Goal: Task Accomplishment & Management: Use online tool/utility

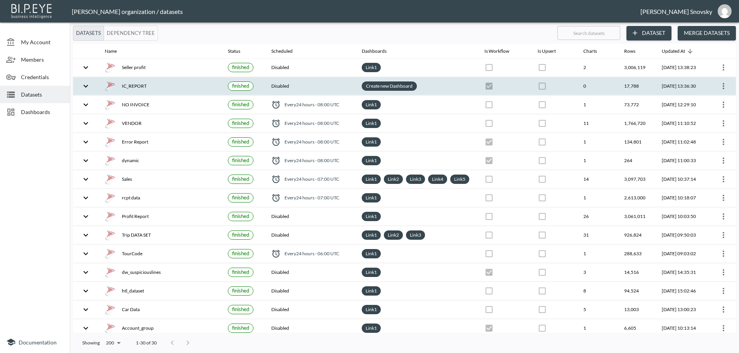
click at [373, 83] on link "Create new Dashboard" at bounding box center [390, 86] width 50 height 9
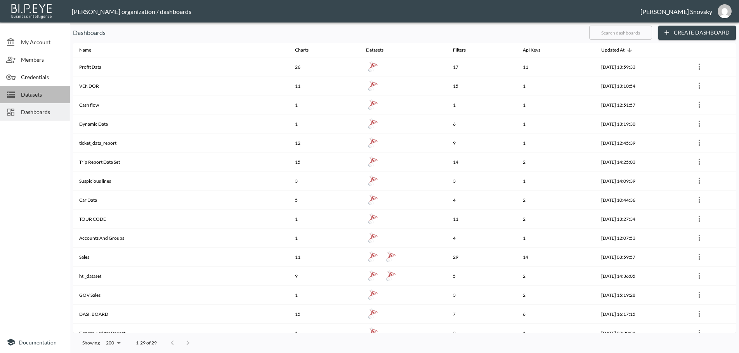
click at [33, 96] on span "Datasets" at bounding box center [42, 94] width 43 height 8
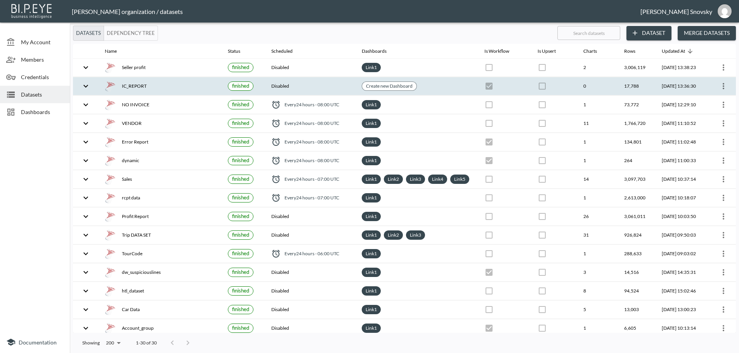
click at [725, 89] on icon "more" at bounding box center [723, 86] width 9 height 9
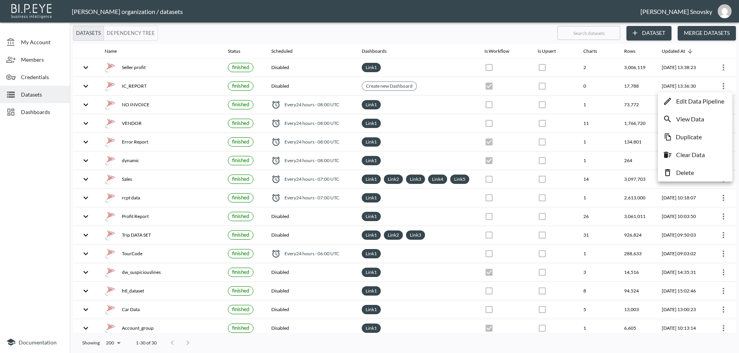
click at [706, 99] on p "Edit Data Pipeline" at bounding box center [700, 101] width 48 height 9
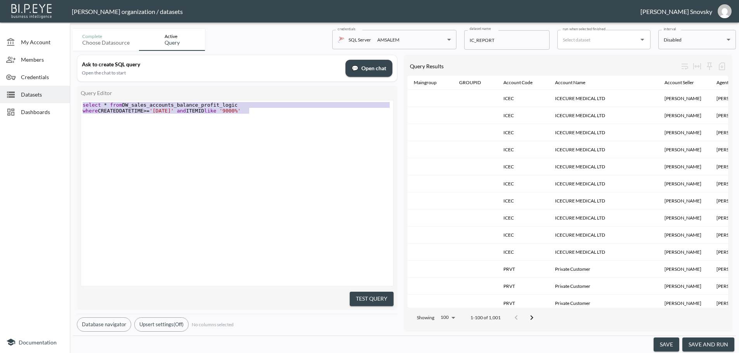
drag, startPoint x: 262, startPoint y: 113, endPoint x: 63, endPoint y: 96, distance: 199.9
click at [61, 96] on div "My Account Members Credentials Datasets Dashboards Documentation Complete Choos…" at bounding box center [369, 176] width 739 height 353
paste textarea
type textarea "select * from"
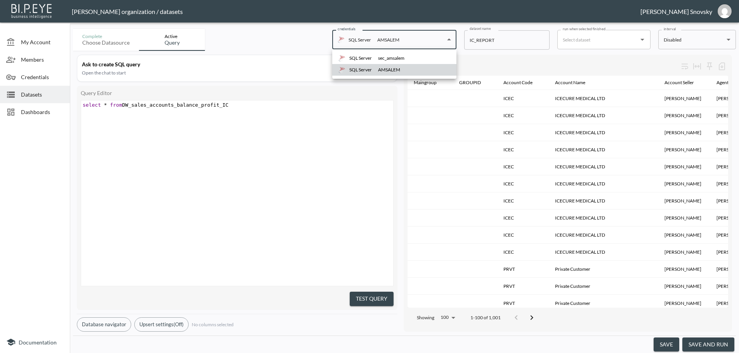
click at [379, 43] on body "BI.P.EYE, Interactive Analytics Dashboards - app [PERSON_NAME] organization / d…" at bounding box center [369, 176] width 739 height 353
click at [380, 58] on div "sec_amsalem" at bounding box center [391, 58] width 26 height 7
type input "b764d97c-811c-4ee8-907a-b594e6e12b06"
click at [369, 299] on button "Test Query" at bounding box center [372, 299] width 44 height 14
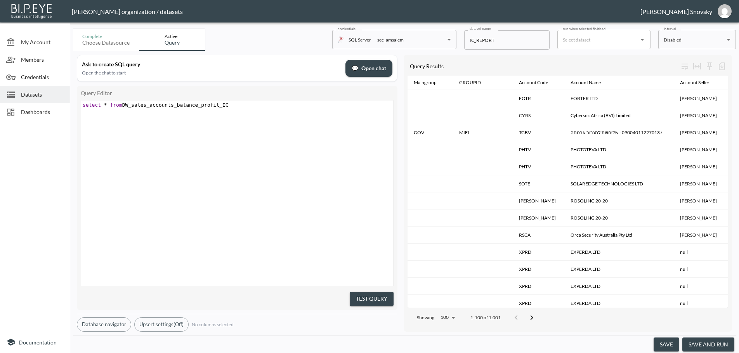
click at [714, 346] on button "save and run" at bounding box center [709, 345] width 52 height 14
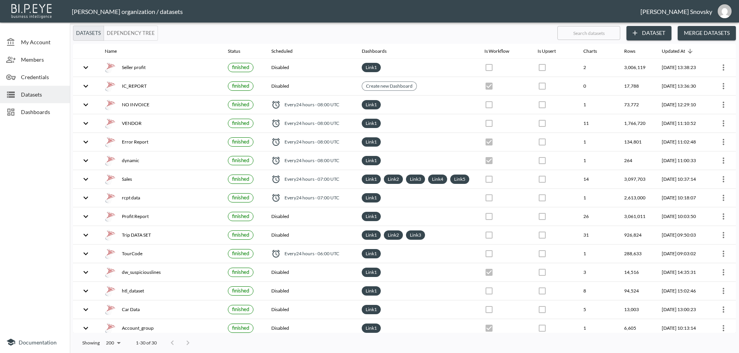
checkbox input "true"
checkbox input "false"
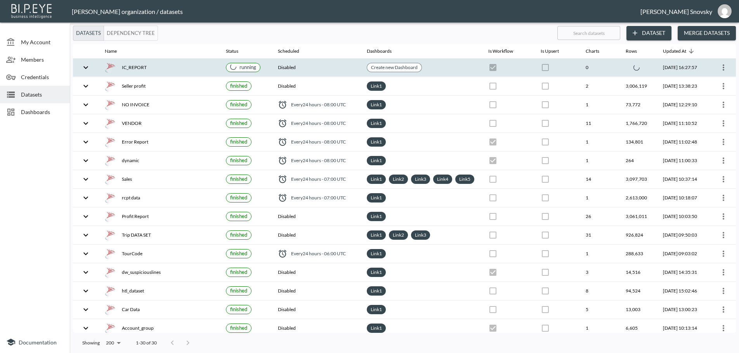
click at [192, 66] on div "IC_REPORT" at bounding box center [159, 67] width 109 height 11
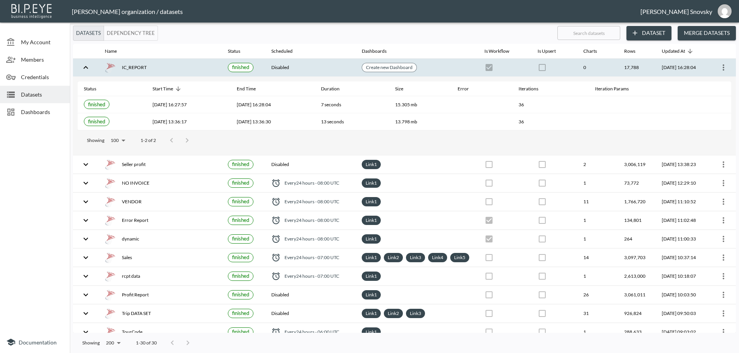
click at [196, 66] on div "IC_REPORT" at bounding box center [160, 67] width 111 height 11
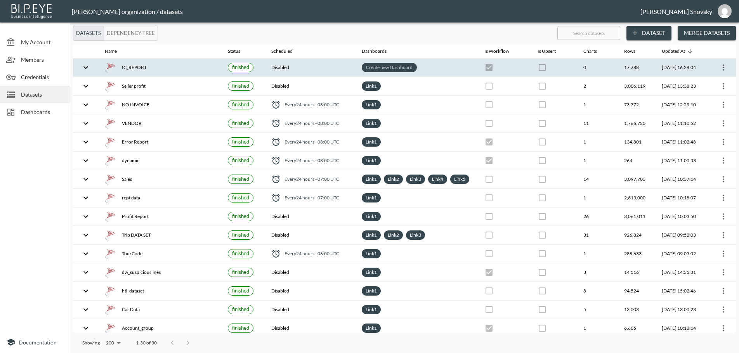
click at [374, 69] on link "Create new Dashboard" at bounding box center [390, 67] width 50 height 9
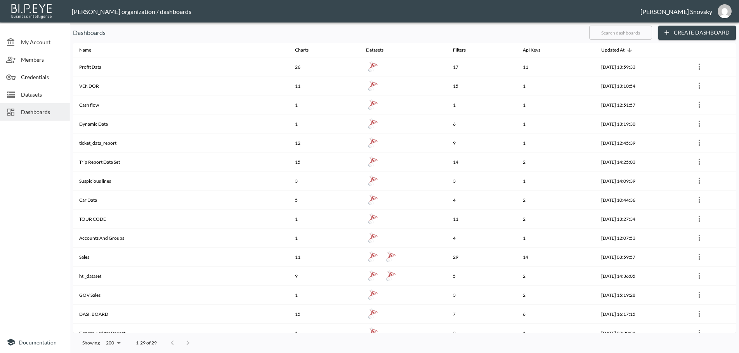
click at [684, 34] on button "Create Dashboard" at bounding box center [697, 33] width 78 height 14
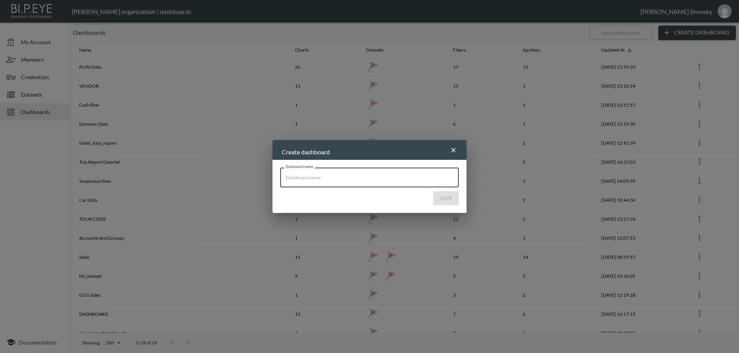
click at [378, 174] on input "Dashboard name" at bounding box center [369, 177] width 179 height 19
type input "IC REPORT"
click at [449, 202] on button "Save" at bounding box center [446, 198] width 26 height 14
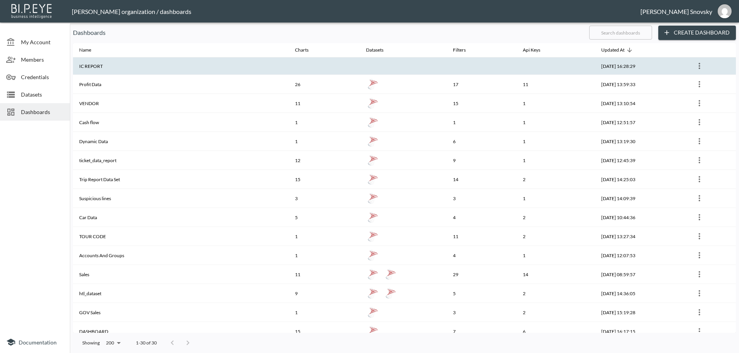
click at [415, 68] on th at bounding box center [403, 65] width 87 height 17
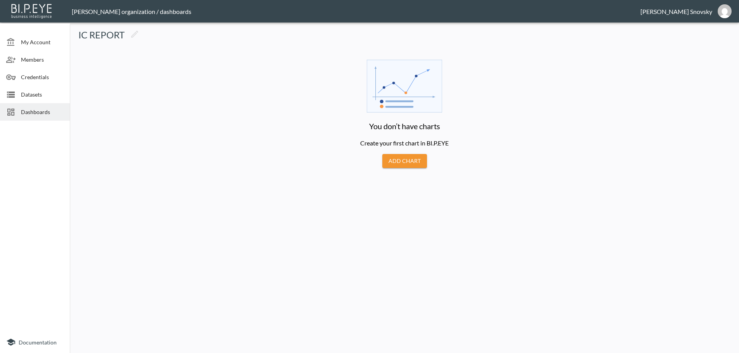
click at [414, 161] on button "Add Chart" at bounding box center [404, 161] width 45 height 14
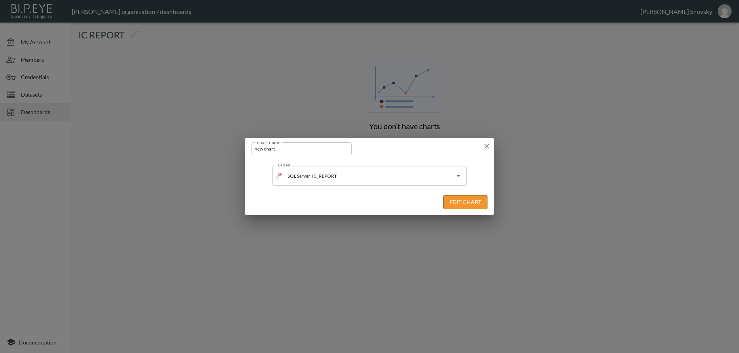
click at [318, 152] on input "new chart" at bounding box center [302, 148] width 100 height 13
type input "IC REPORT"
click at [453, 204] on button "Edit Chart" at bounding box center [465, 202] width 44 height 14
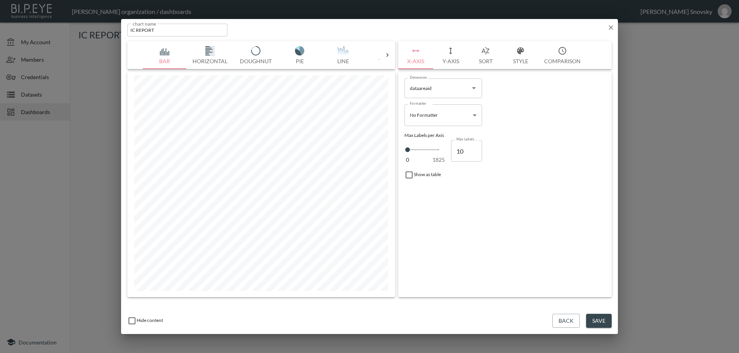
click at [387, 57] on icon at bounding box center [388, 55] width 8 height 8
click at [163, 61] on button "Table" at bounding box center [164, 55] width 43 height 28
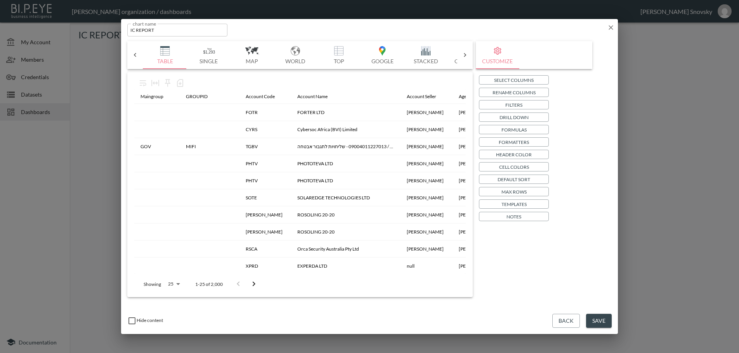
click at [513, 118] on p "Drill Down" at bounding box center [514, 117] width 29 height 8
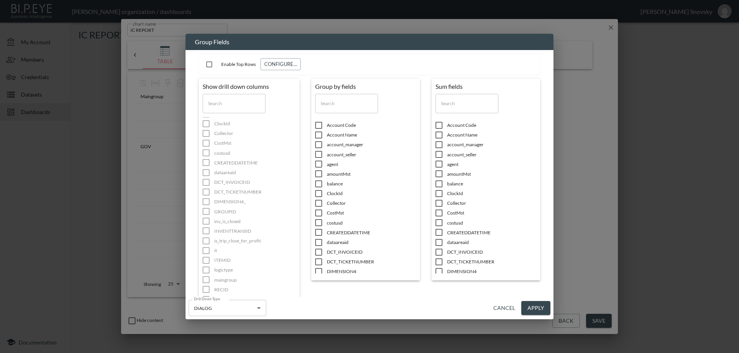
scroll to position [0, 0]
click at [319, 125] on input "checkbox" at bounding box center [319, 126] width 16 height 8
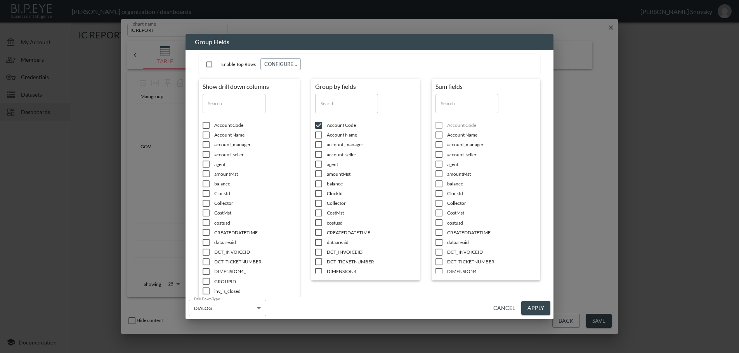
click at [317, 133] on input "checkbox" at bounding box center [319, 135] width 16 height 8
click at [316, 148] on input "checkbox" at bounding box center [319, 145] width 16 height 8
click at [314, 157] on input "checkbox" at bounding box center [319, 155] width 16 height 8
click at [314, 166] on input "checkbox" at bounding box center [319, 164] width 16 height 8
click at [316, 185] on input "checkbox" at bounding box center [319, 184] width 16 height 8
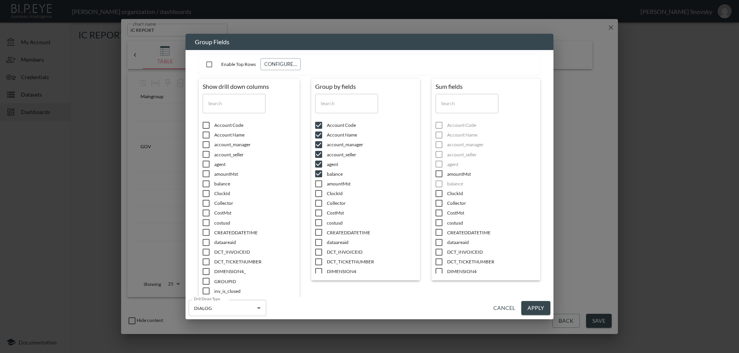
click at [318, 192] on input "checkbox" at bounding box center [319, 194] width 16 height 8
click at [316, 223] on input "checkbox" at bounding box center [319, 223] width 16 height 8
click at [317, 233] on input "checkbox" at bounding box center [319, 233] width 16 height 8
click at [318, 243] on input "checkbox" at bounding box center [319, 243] width 16 height 8
click at [318, 252] on input "checkbox" at bounding box center [319, 252] width 16 height 8
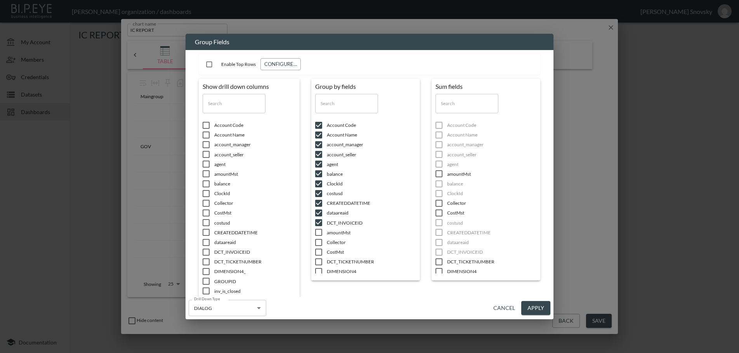
click at [316, 262] on input "checkbox" at bounding box center [319, 262] width 16 height 8
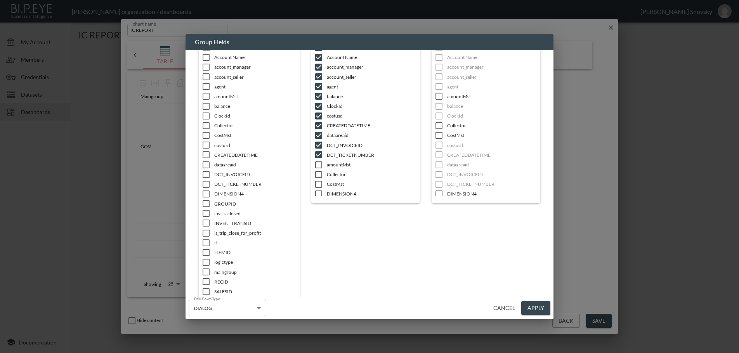
scroll to position [39, 0]
click at [316, 156] on input "checkbox" at bounding box center [319, 155] width 16 height 8
click at [316, 170] on icon at bounding box center [318, 174] width 9 height 9
click at [319, 163] on input "checkbox" at bounding box center [319, 166] width 16 height 8
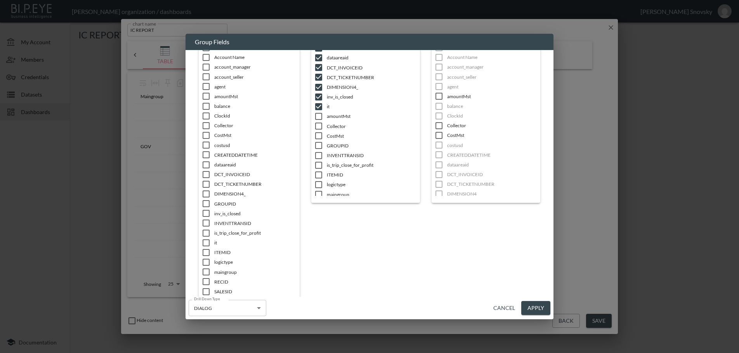
click at [317, 117] on input "checkbox" at bounding box center [319, 117] width 16 height 8
click at [318, 123] on input "checkbox" at bounding box center [319, 126] width 16 height 8
click at [318, 146] on input "checkbox" at bounding box center [319, 146] width 16 height 8
click at [317, 158] on input "checkbox" at bounding box center [319, 156] width 16 height 8
click at [317, 146] on input "checkbox" at bounding box center [319, 146] width 16 height 8
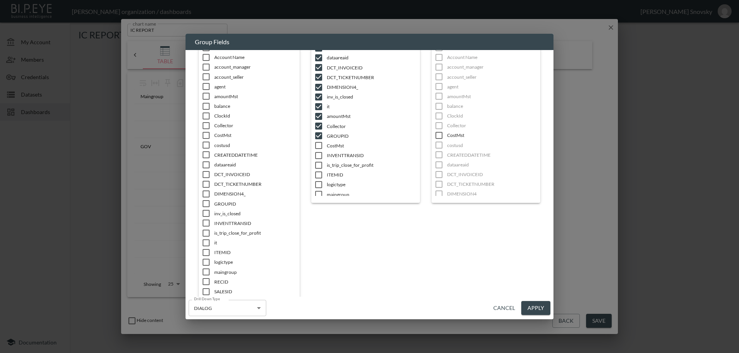
click at [317, 165] on input "checkbox" at bounding box center [319, 166] width 16 height 8
click at [318, 176] on input "checkbox" at bounding box center [319, 175] width 16 height 8
click at [319, 186] on input "checkbox" at bounding box center [319, 185] width 16 height 8
click at [316, 183] on input "checkbox" at bounding box center [319, 185] width 16 height 8
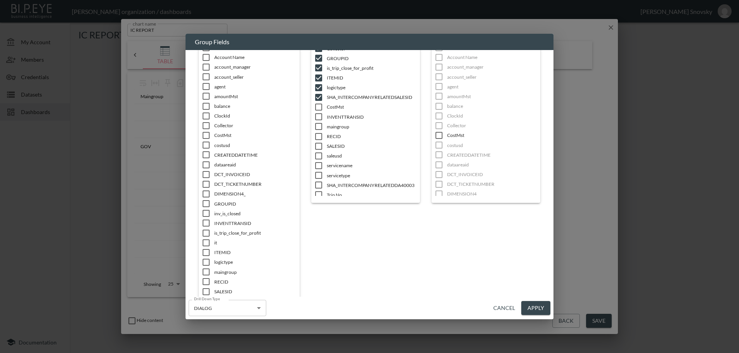
click at [316, 185] on input "checkbox" at bounding box center [319, 185] width 16 height 8
click at [317, 192] on input "checkbox" at bounding box center [319, 195] width 16 height 8
click at [318, 182] on input "checkbox" at bounding box center [319, 185] width 16 height 8
click at [318, 175] on input "checkbox" at bounding box center [319, 176] width 16 height 8
click at [317, 185] on input "checkbox" at bounding box center [319, 185] width 16 height 8
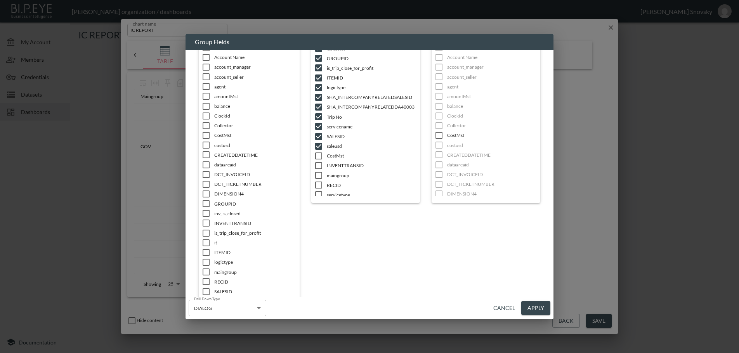
click at [315, 174] on input "checkbox" at bounding box center [319, 176] width 16 height 8
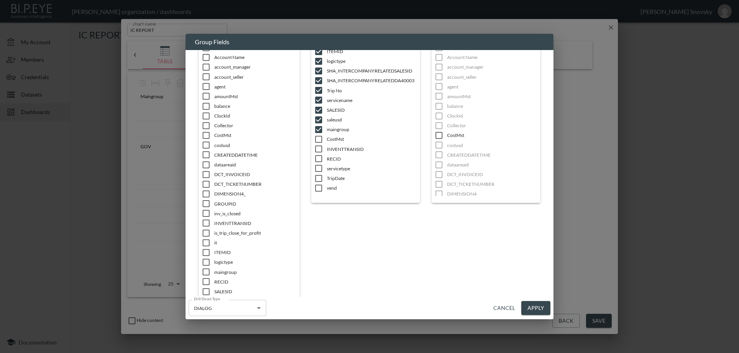
click at [316, 179] on input "checkbox" at bounding box center [319, 179] width 16 height 8
click at [319, 189] on input "checkbox" at bounding box center [319, 188] width 16 height 8
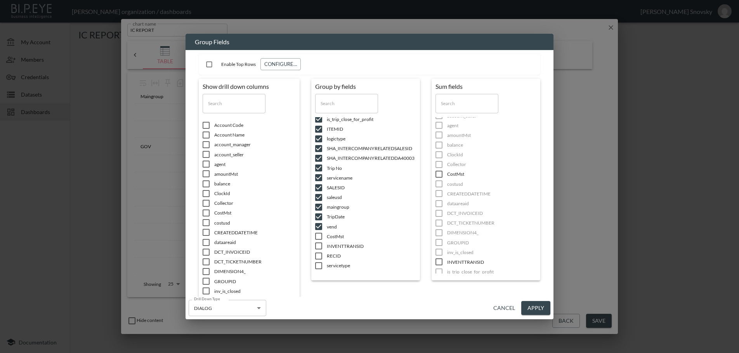
scroll to position [78, 0]
click at [441, 145] on ul "Account Code Account Name account_manager account_seller agent amountMst balanc…" at bounding box center [486, 195] width 101 height 156
click at [437, 146] on ul "Account Code Account Name account_manager account_seller agent amountMst balanc…" at bounding box center [486, 195] width 101 height 156
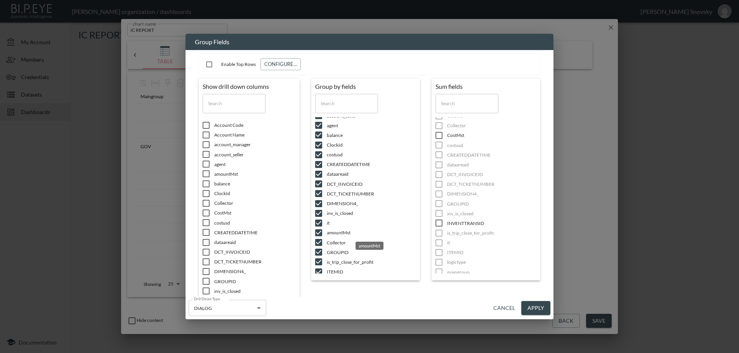
scroll to position [0, 0]
click at [320, 193] on input "checkbox" at bounding box center [319, 194] width 16 height 8
click at [435, 145] on input "checkbox" at bounding box center [439, 145] width 16 height 8
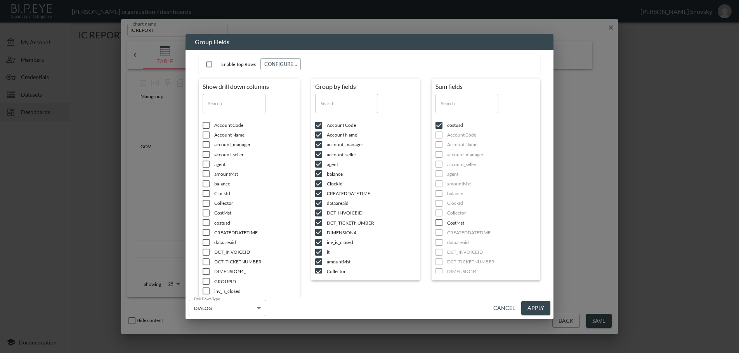
scroll to position [39, 0]
click at [457, 106] on input "text" at bounding box center [467, 103] width 63 height 19
type input "d"
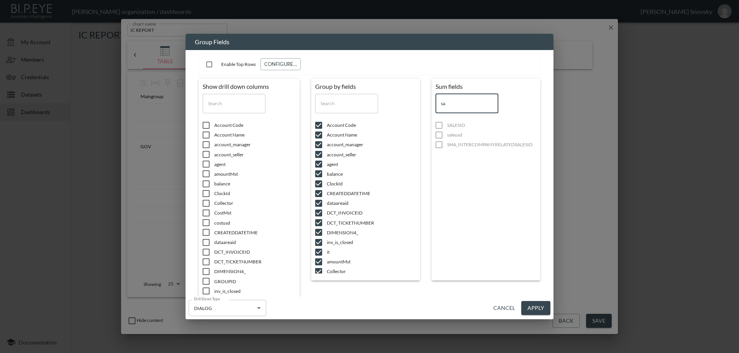
type input "sa"
click at [440, 137] on ul "SALESID saleusd SHA_INTERCOMPANYRELATEDSALESID" at bounding box center [486, 134] width 101 height 35
click at [347, 106] on input "text" at bounding box center [346, 103] width 63 height 19
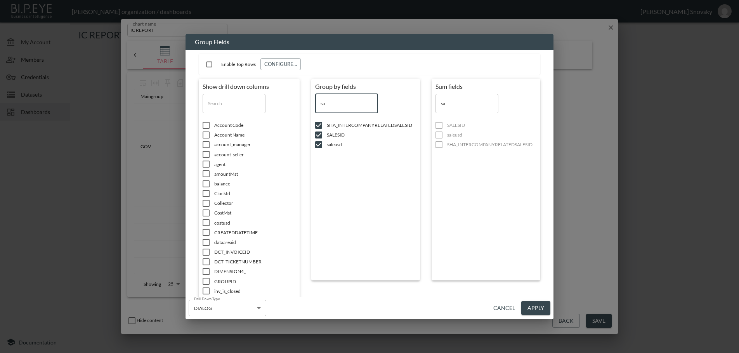
type input "sa"
click at [319, 144] on input "checkbox" at bounding box center [319, 145] width 16 height 8
click at [438, 136] on input "checkbox" at bounding box center [439, 135] width 16 height 8
click at [458, 106] on input "sa" at bounding box center [467, 103] width 63 height 19
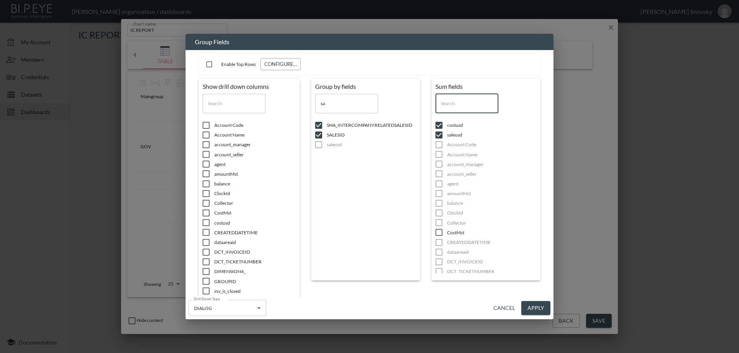
click at [349, 98] on input "sa" at bounding box center [346, 103] width 63 height 19
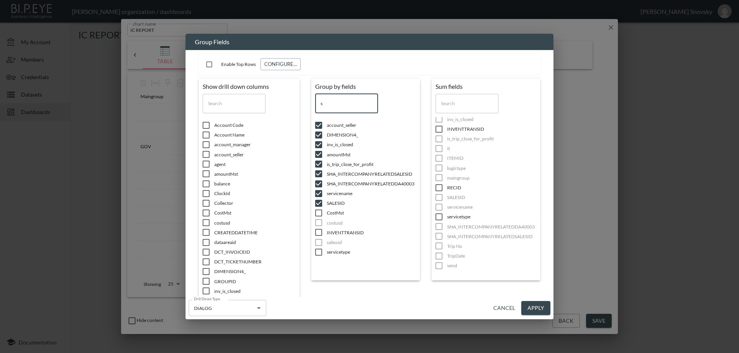
type input "s"
click at [206, 123] on input "checkbox" at bounding box center [206, 126] width 16 height 8
click at [205, 134] on input "checkbox" at bounding box center [206, 135] width 16 height 8
click at [205, 144] on input "checkbox" at bounding box center [206, 145] width 16 height 8
click at [205, 154] on input "checkbox" at bounding box center [206, 155] width 16 height 8
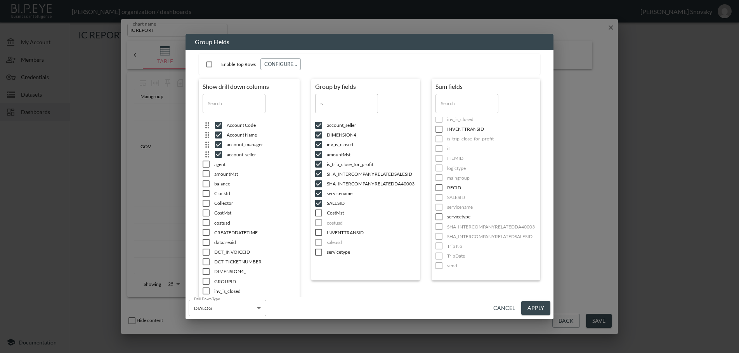
click at [204, 166] on input "checkbox" at bounding box center [206, 164] width 16 height 8
click at [205, 176] on input "checkbox" at bounding box center [206, 174] width 16 height 8
click at [206, 186] on input "checkbox" at bounding box center [206, 184] width 16 height 8
click at [206, 200] on input "checkbox" at bounding box center [206, 204] width 16 height 8
click at [205, 206] on input "checkbox" at bounding box center [206, 204] width 16 height 8
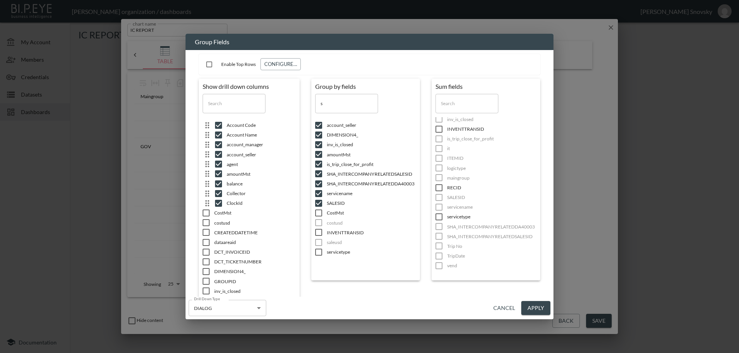
click at [205, 217] on span at bounding box center [206, 213] width 16 height 8
click at [205, 227] on input "checkbox" at bounding box center [206, 223] width 16 height 8
click at [205, 235] on input "checkbox" at bounding box center [206, 233] width 16 height 8
click at [203, 246] on input "checkbox" at bounding box center [206, 243] width 16 height 8
click at [202, 256] on span at bounding box center [206, 252] width 16 height 8
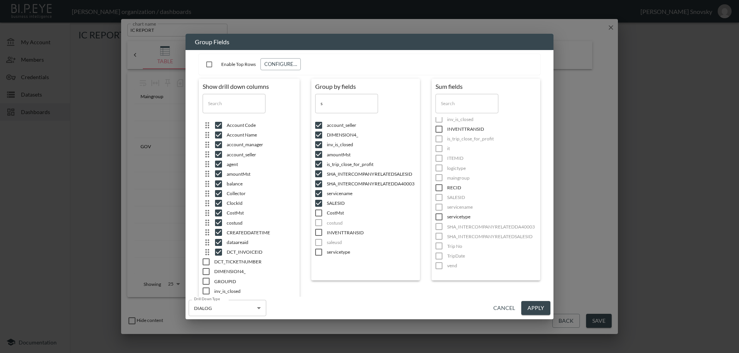
drag, startPoint x: 203, startPoint y: 265, endPoint x: 205, endPoint y: 271, distance: 5.7
click at [204, 268] on ul "Account Code Account Name account_manager account_seller agent amountMst balanc…" at bounding box center [253, 251] width 101 height 268
click at [205, 273] on input "checkbox" at bounding box center [206, 272] width 16 height 8
click at [207, 267] on icon at bounding box center [206, 271] width 9 height 9
click at [207, 285] on input "checkbox" at bounding box center [206, 282] width 16 height 8
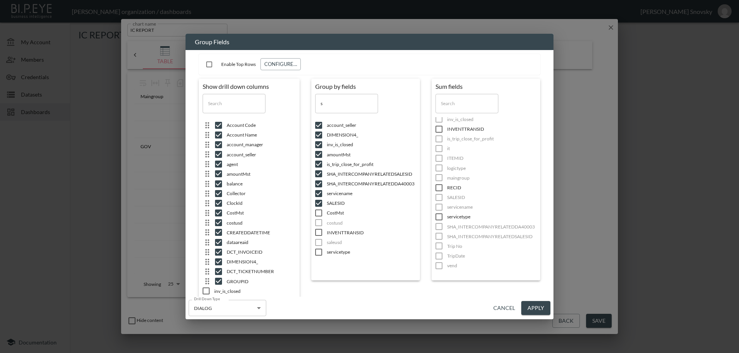
click at [204, 292] on input "checkbox" at bounding box center [206, 291] width 16 height 8
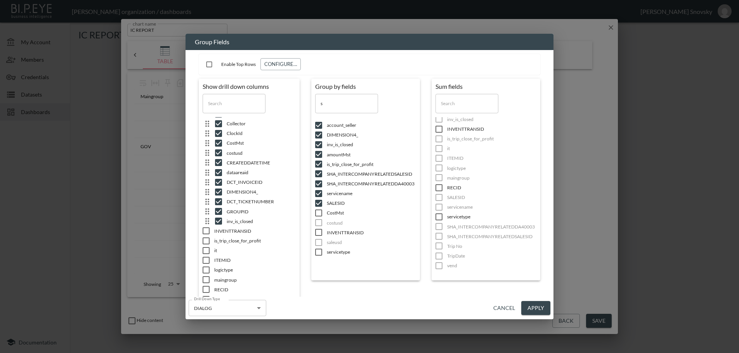
scroll to position [39, 0]
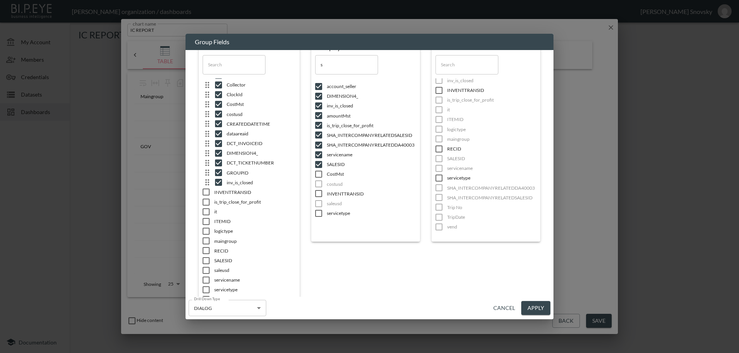
drag, startPoint x: 207, startPoint y: 262, endPoint x: 205, endPoint y: 252, distance: 9.5
click at [206, 261] on input "checkbox" at bounding box center [206, 261] width 16 height 8
click at [205, 247] on input "checkbox" at bounding box center [206, 251] width 16 height 8
click at [205, 240] on input "checkbox" at bounding box center [206, 241] width 16 height 8
drag, startPoint x: 206, startPoint y: 235, endPoint x: 207, endPoint y: 231, distance: 4.4
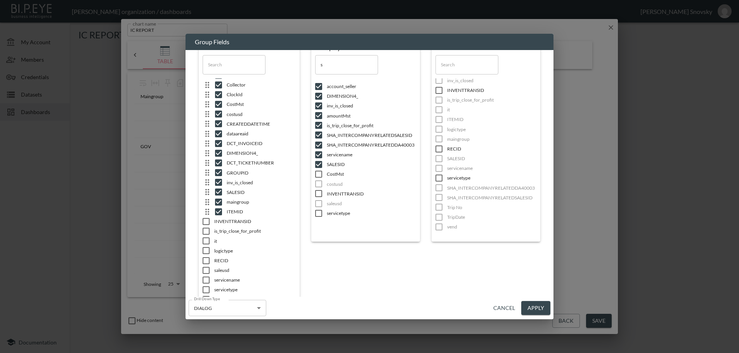
click at [207, 234] on input "checkbox" at bounding box center [206, 232] width 16 height 8
click at [206, 230] on input "checkbox" at bounding box center [206, 232] width 16 height 8
drag, startPoint x: 206, startPoint y: 230, endPoint x: 204, endPoint y: 244, distance: 14.2
click at [204, 244] on input "checkbox" at bounding box center [206, 241] width 16 height 8
click at [203, 259] on ul "Account Code Account Name account_manager account_seller agent amountMst balanc…" at bounding box center [253, 212] width 101 height 268
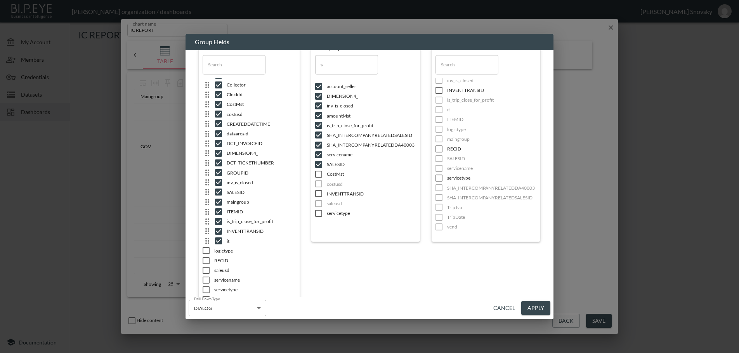
drag, startPoint x: 203, startPoint y: 266, endPoint x: 204, endPoint y: 271, distance: 5.1
click at [203, 269] on span at bounding box center [206, 271] width 16 height 8
drag, startPoint x: 205, startPoint y: 276, endPoint x: 205, endPoint y: 280, distance: 3.9
click at [205, 278] on input "checkbox" at bounding box center [206, 280] width 16 height 8
click at [205, 283] on input "checkbox" at bounding box center [206, 280] width 16 height 8
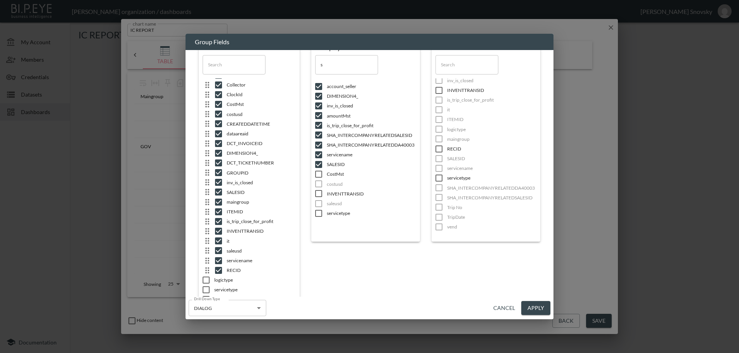
click at [206, 288] on input "checkbox" at bounding box center [206, 290] width 16 height 8
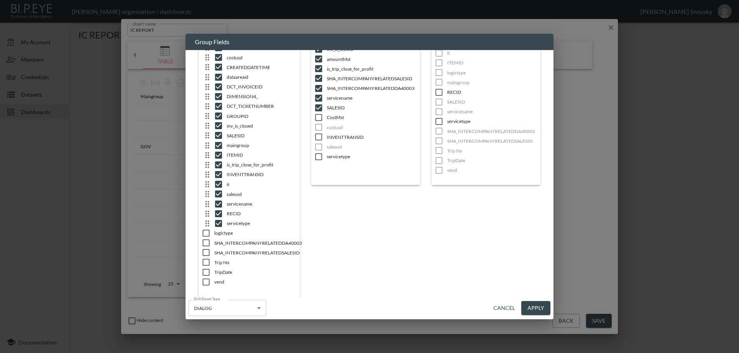
click at [205, 282] on input "checkbox" at bounding box center [206, 282] width 16 height 8
click at [205, 276] on input "checkbox" at bounding box center [206, 273] width 16 height 8
click at [204, 266] on input "checkbox" at bounding box center [206, 263] width 16 height 8
click at [204, 261] on input "checkbox" at bounding box center [206, 263] width 16 height 8
click at [205, 274] on input "checkbox" at bounding box center [206, 273] width 16 height 8
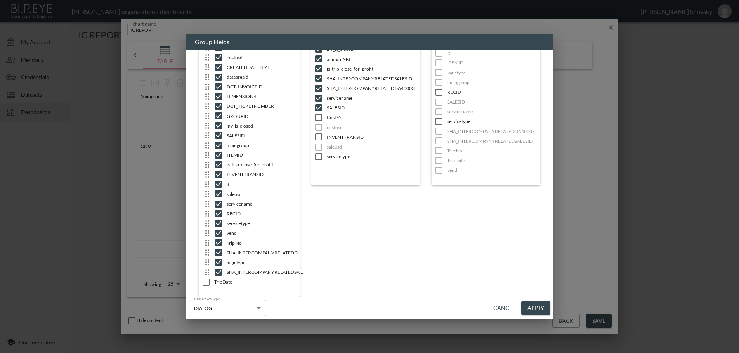
click at [206, 281] on input "checkbox" at bounding box center [206, 282] width 16 height 8
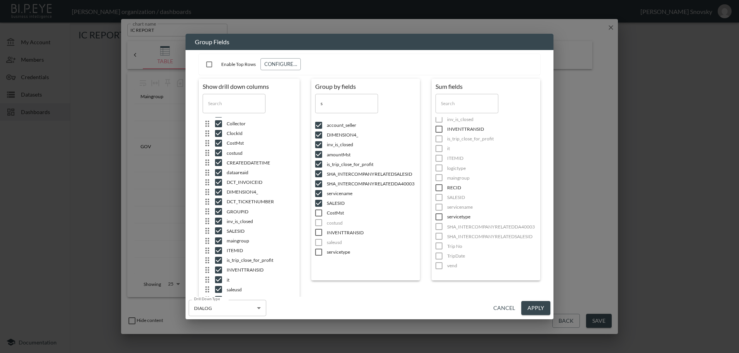
click at [538, 307] on button "Apply" at bounding box center [535, 308] width 29 height 14
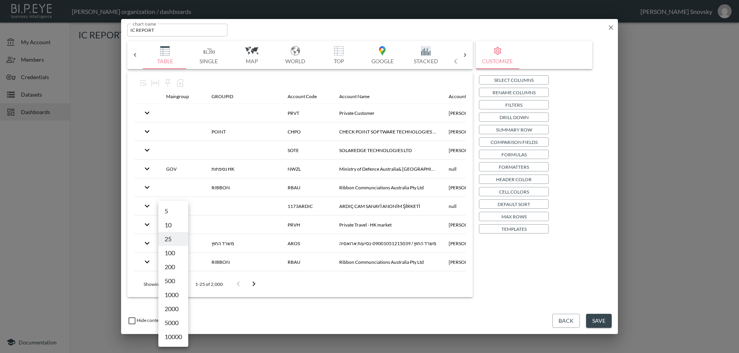
drag, startPoint x: 166, startPoint y: 285, endPoint x: 208, endPoint y: 287, distance: 42.0
click at [208, 287] on body "BI.P.EYE, Interactive Analytics Dashboards - app [PERSON_NAME] organization / d…" at bounding box center [369, 176] width 739 height 353
click at [264, 309] on div at bounding box center [369, 176] width 739 height 353
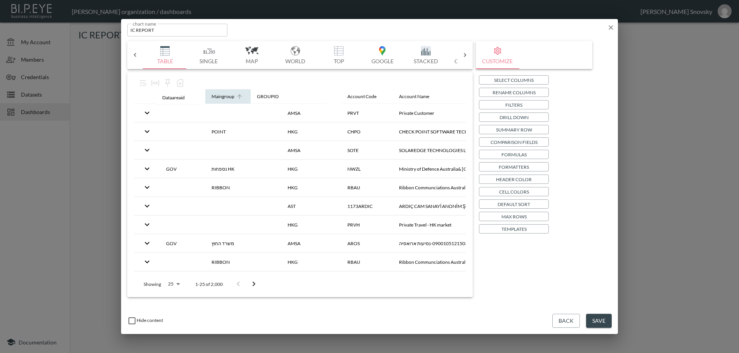
drag, startPoint x: 258, startPoint y: 98, endPoint x: 177, endPoint y: 97, distance: 81.5
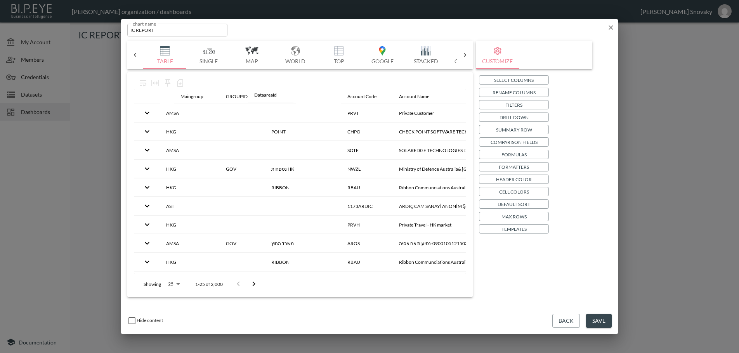
drag, startPoint x: 170, startPoint y: 95, endPoint x: 261, endPoint y: 94, distance: 90.9
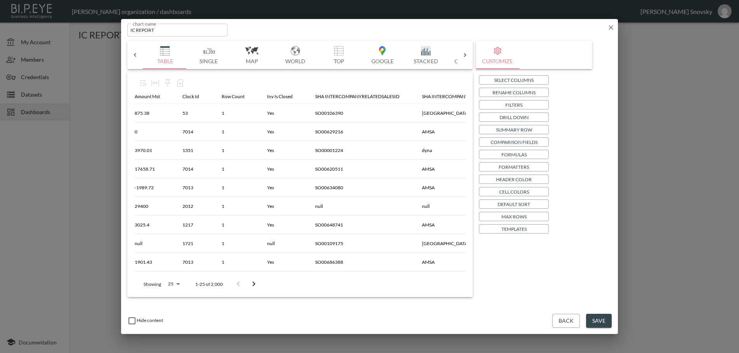
scroll to position [0, 1433]
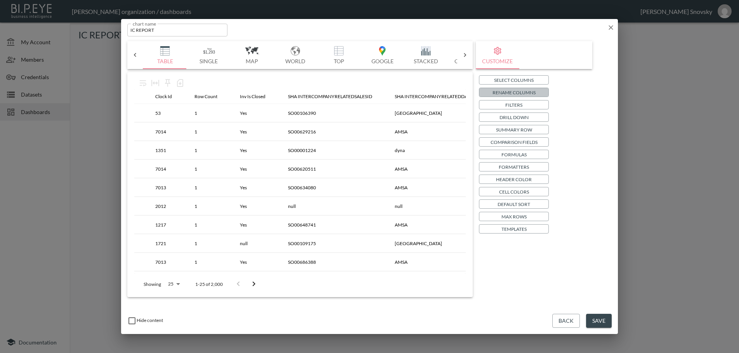
click at [519, 92] on p "Rename Columns" at bounding box center [514, 93] width 43 height 8
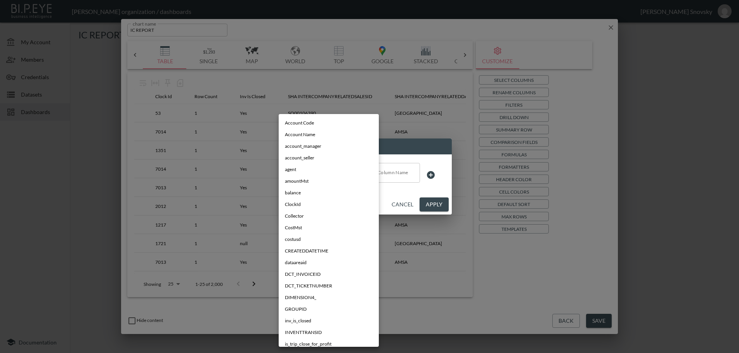
click at [342, 179] on body "BI.P.EYE, Interactive Analytics Dashboards - app [PERSON_NAME] organization / d…" at bounding box center [369, 176] width 739 height 353
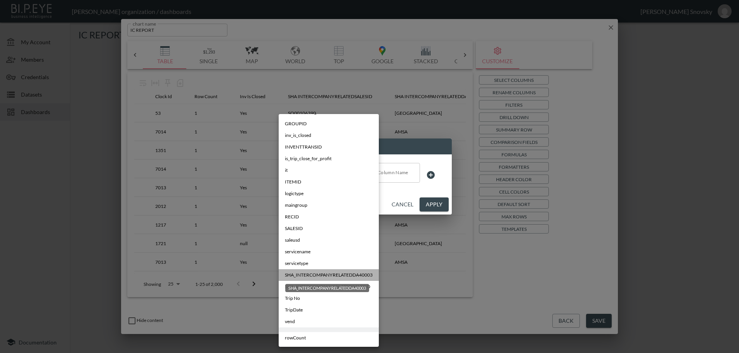
click at [323, 278] on span "SHA_INTERCOMPANYRELATEDDA40003" at bounding box center [329, 275] width 88 height 7
type input "SHA_INTERCOMPANYRELATEDDA40003"
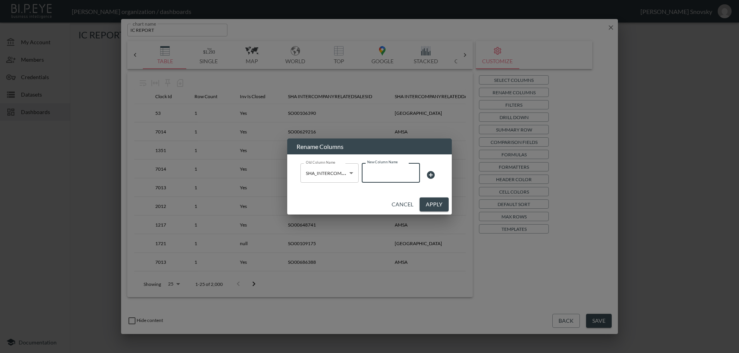
click at [384, 177] on input "New Column Name" at bounding box center [391, 172] width 58 height 19
type input "IC DATAAREA"
click at [430, 175] on icon at bounding box center [430, 174] width 9 height 9
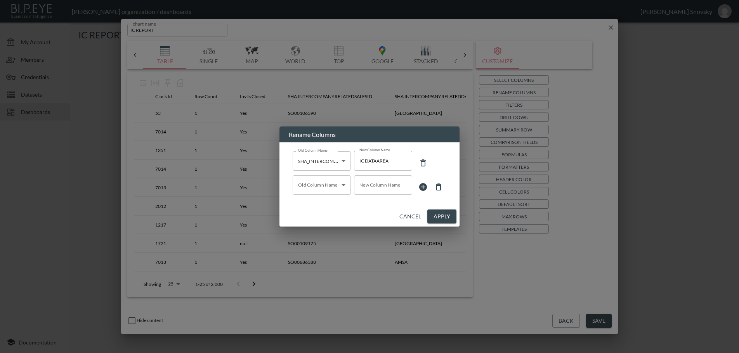
click at [333, 192] on body "BI.P.EYE, Interactive Analytics Dashboards - app [PERSON_NAME] organization / d…" at bounding box center [369, 176] width 739 height 353
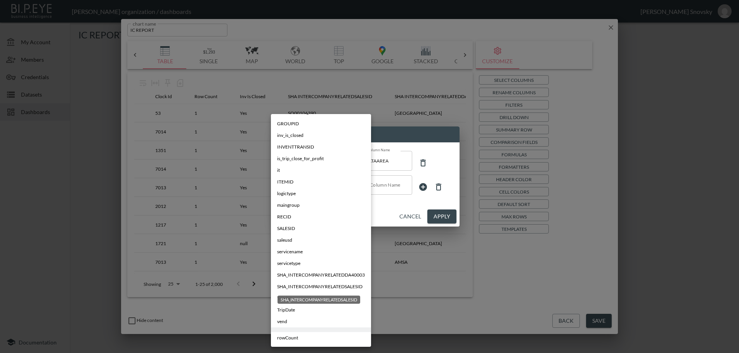
click at [319, 288] on span "SHA_INTERCOMPANYRELATEDSALESID" at bounding box center [319, 286] width 85 height 7
type input "SHA_INTERCOMPANYRELATEDSALESID"
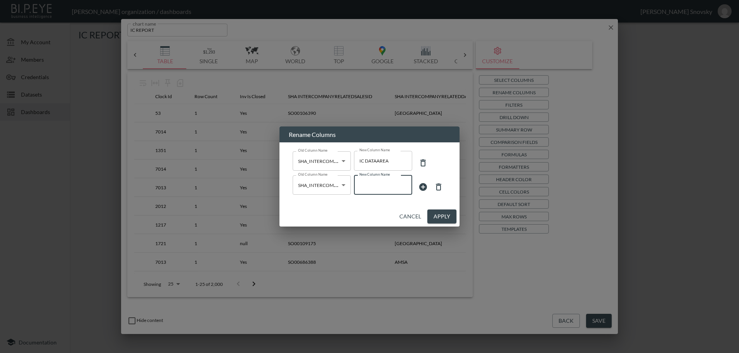
click at [365, 188] on input "New Column Name" at bounding box center [383, 184] width 58 height 19
type input "IC SALESID"
click at [439, 225] on div "Cancel Apply" at bounding box center [370, 217] width 180 height 21
click at [442, 215] on button "Apply" at bounding box center [441, 217] width 29 height 14
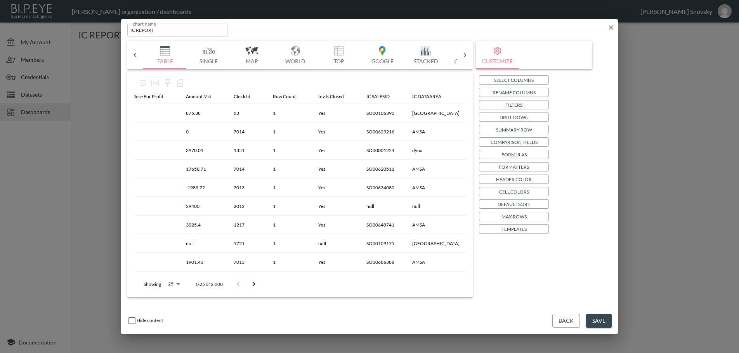
scroll to position [0, 1315]
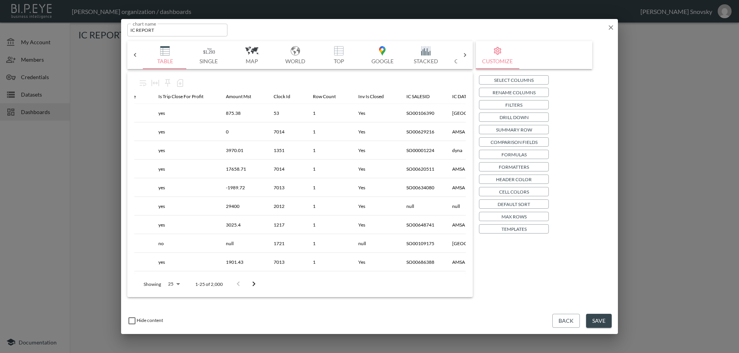
click at [597, 320] on button "Save" at bounding box center [599, 321] width 26 height 14
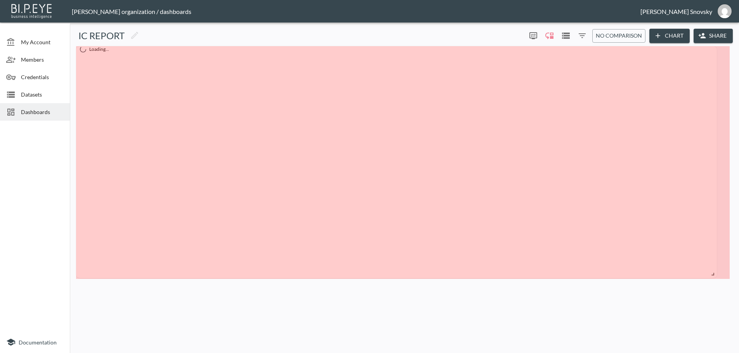
drag, startPoint x: 232, startPoint y: 94, endPoint x: 713, endPoint y: 275, distance: 513.9
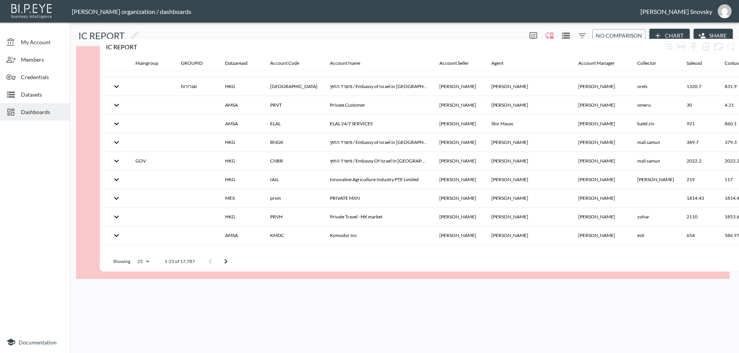
scroll to position [289, 0]
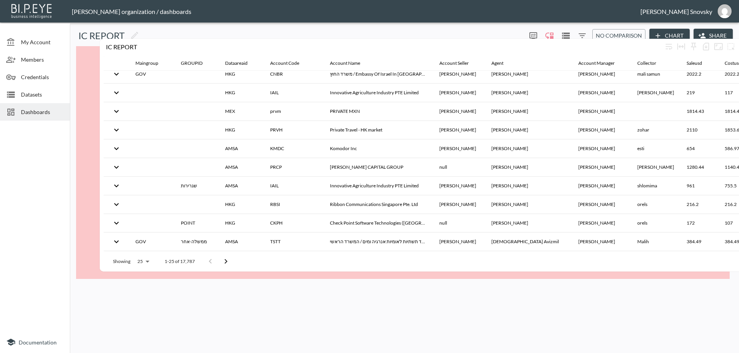
drag, startPoint x: 261, startPoint y: 260, endPoint x: 278, endPoint y: 250, distance: 19.5
click at [278, 252] on div "Showing 25 25 1-25 of 17,787" at bounding box center [427, 262] width 646 height 20
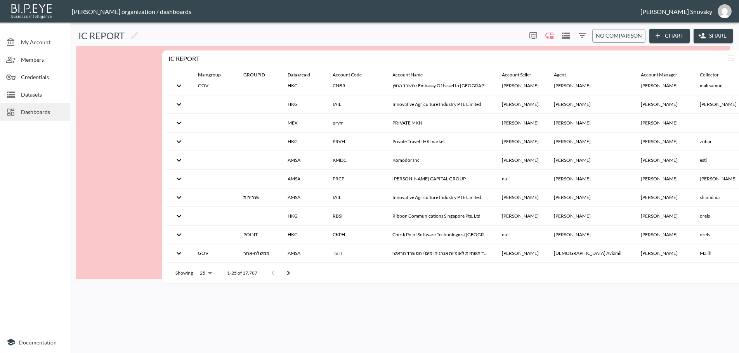
drag, startPoint x: 260, startPoint y: 259, endPoint x: 280, endPoint y: 263, distance: 19.9
click at [292, 263] on div "Showing 25 25 1-25 of 17,787" at bounding box center [489, 273] width 646 height 20
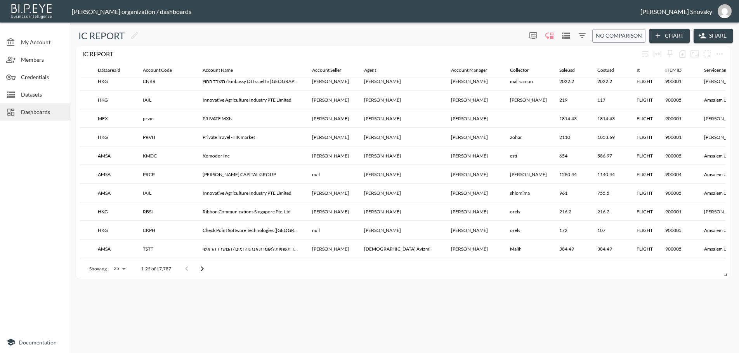
scroll to position [288, 0]
